Goal: Information Seeking & Learning: Compare options

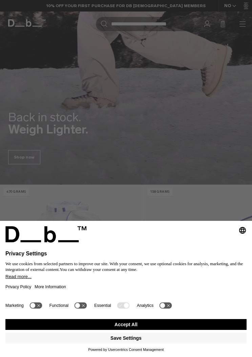
click at [96, 330] on button "Accept All" at bounding box center [125, 324] width 241 height 11
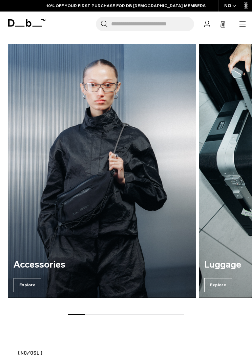
scroll to position [1292, 0]
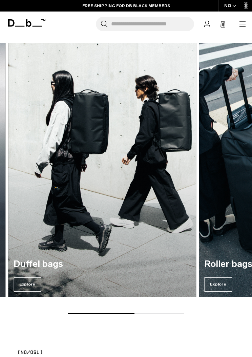
click at [94, 172] on img "4 / 7" at bounding box center [102, 170] width 188 height 254
click at [27, 286] on span "Explore" at bounding box center [28, 285] width 28 height 14
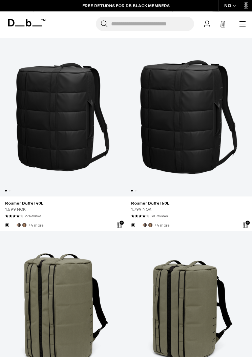
scroll to position [1471, 0]
click at [42, 83] on link "Roamer Duffel 40L" at bounding box center [63, 117] width 126 height 159
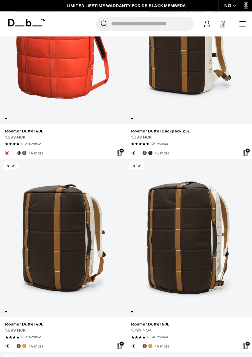
scroll to position [3284, 0]
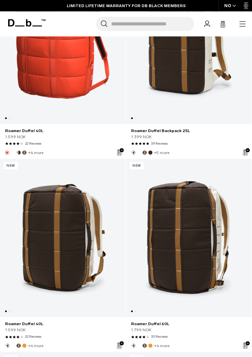
click at [85, 255] on link "Roamer Duffel 40L" at bounding box center [63, 238] width 126 height 159
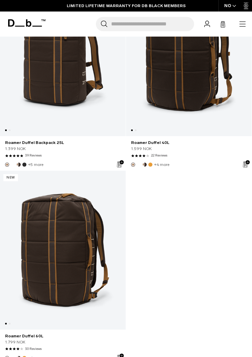
scroll to position [3659, 0]
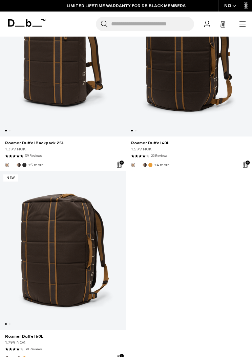
click at [164, 88] on link "Roamer Duffel 40L" at bounding box center [189, 57] width 126 height 159
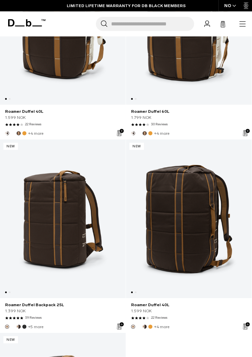
scroll to position [3525, 0]
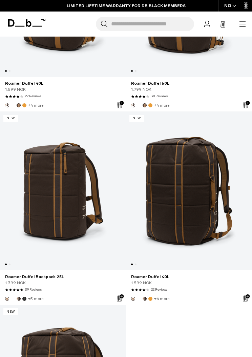
click at [203, 167] on link "Roamer Duffel 40L" at bounding box center [189, 191] width 126 height 159
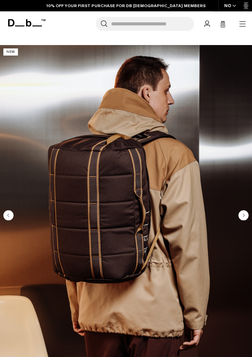
scroll to position [42, 0]
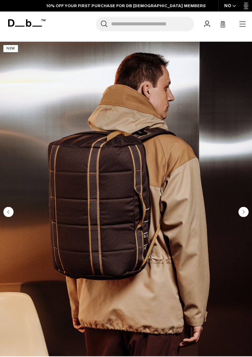
scroll to position [49, 0]
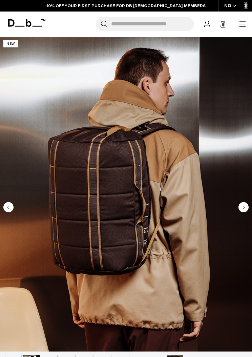
click at [240, 209] on circle "Next slide" at bounding box center [244, 207] width 10 height 10
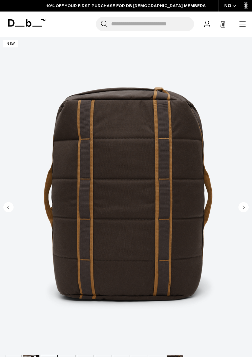
click at [240, 207] on circle "Next slide" at bounding box center [244, 207] width 10 height 10
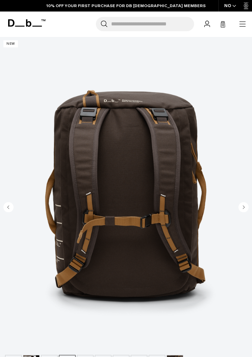
click at [240, 206] on circle "Next slide" at bounding box center [244, 207] width 10 height 10
click at [240, 209] on circle "Next slide" at bounding box center [244, 207] width 10 height 10
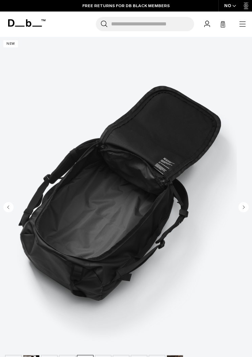
click at [240, 208] on circle "Next slide" at bounding box center [244, 207] width 10 height 10
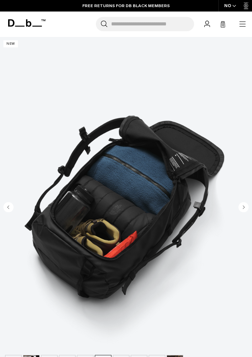
click at [241, 211] on circle "Next slide" at bounding box center [244, 207] width 10 height 10
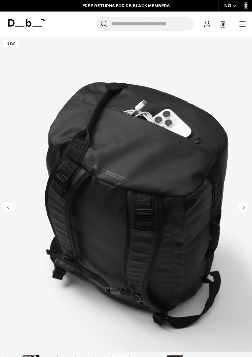
click at [242, 207] on circle "Next slide" at bounding box center [244, 207] width 10 height 10
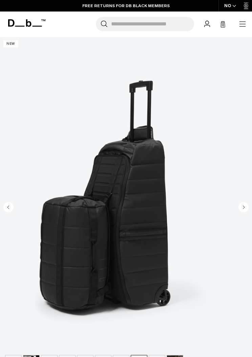
click at [243, 208] on icon "Next slide" at bounding box center [244, 207] width 2 height 3
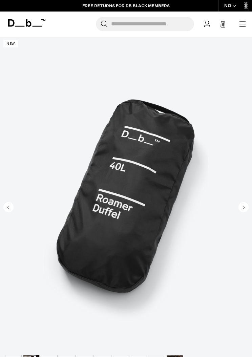
click at [243, 207] on icon "Next slide" at bounding box center [244, 207] width 2 height 3
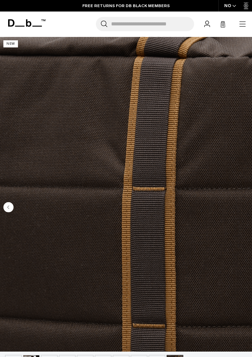
click at [238, 202] on img "10 / 10" at bounding box center [126, 194] width 252 height 315
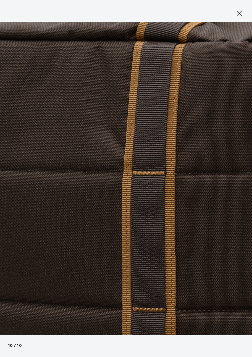
click at [240, 207] on img at bounding box center [126, 178] width 252 height 357
click at [234, 17] on button "Close" at bounding box center [240, 13] width 20 height 14
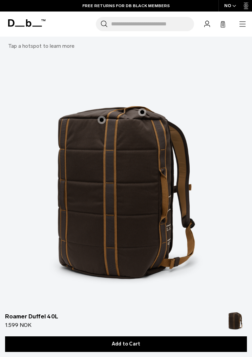
scroll to position [1302, 0]
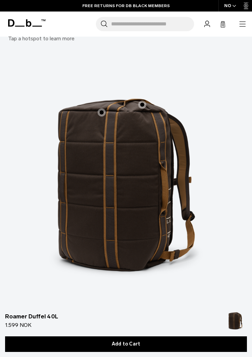
click at [109, 109] on label "Internal Mesh Pocket" at bounding box center [102, 112] width 16 height 16
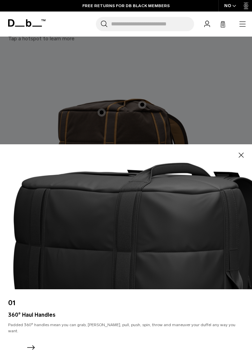
click at [226, 87] on div at bounding box center [126, 178] width 252 height 357
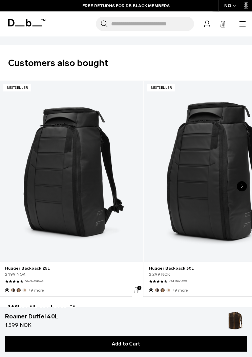
scroll to position [1609, 0]
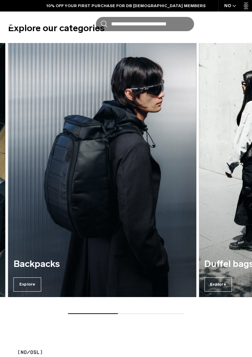
click at [23, 282] on span "Explore" at bounding box center [28, 285] width 28 height 14
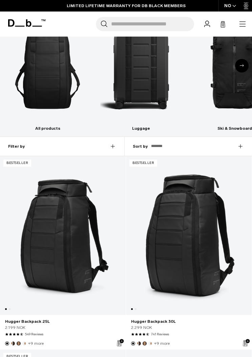
scroll to position [209, 0]
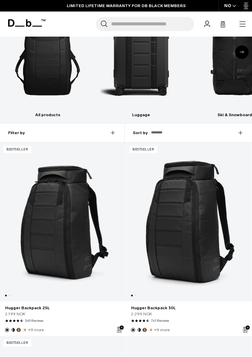
click at [198, 216] on link "Hugger Backpack 30L" at bounding box center [189, 222] width 126 height 159
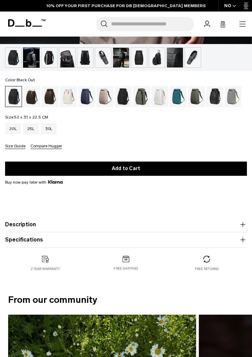
scroll to position [386, 0]
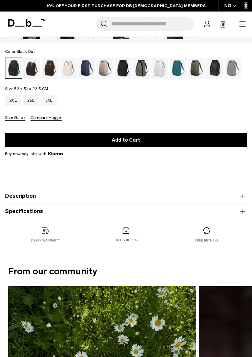
click at [42, 65] on div "Espresso" at bounding box center [50, 68] width 17 height 21
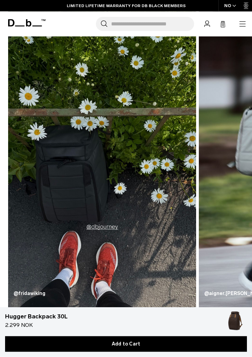
scroll to position [601, 0]
